Goal: Task Accomplishment & Management: Manage account settings

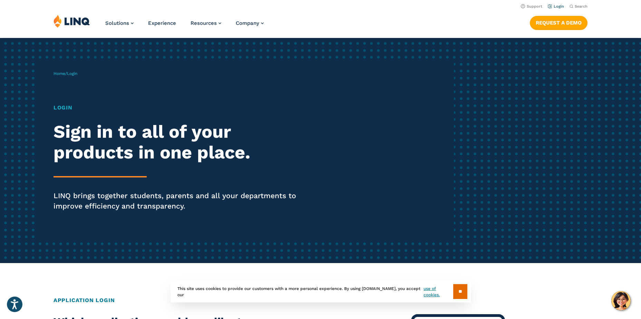
click at [560, 5] on link "Login" at bounding box center [556, 6] width 16 height 4
click at [61, 108] on h1 "Login" at bounding box center [177, 108] width 247 height 8
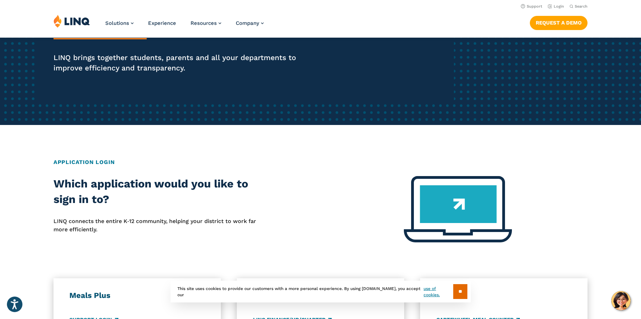
scroll to position [35, 0]
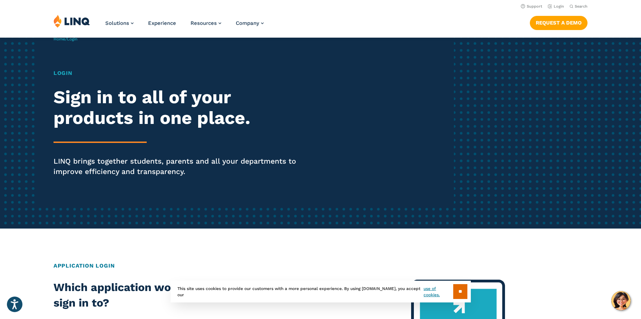
click at [62, 72] on h1 "Login" at bounding box center [177, 73] width 247 height 8
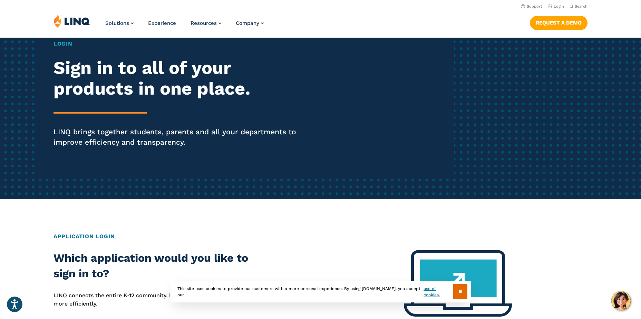
scroll to position [0, 0]
